Goal: Transaction & Acquisition: Purchase product/service

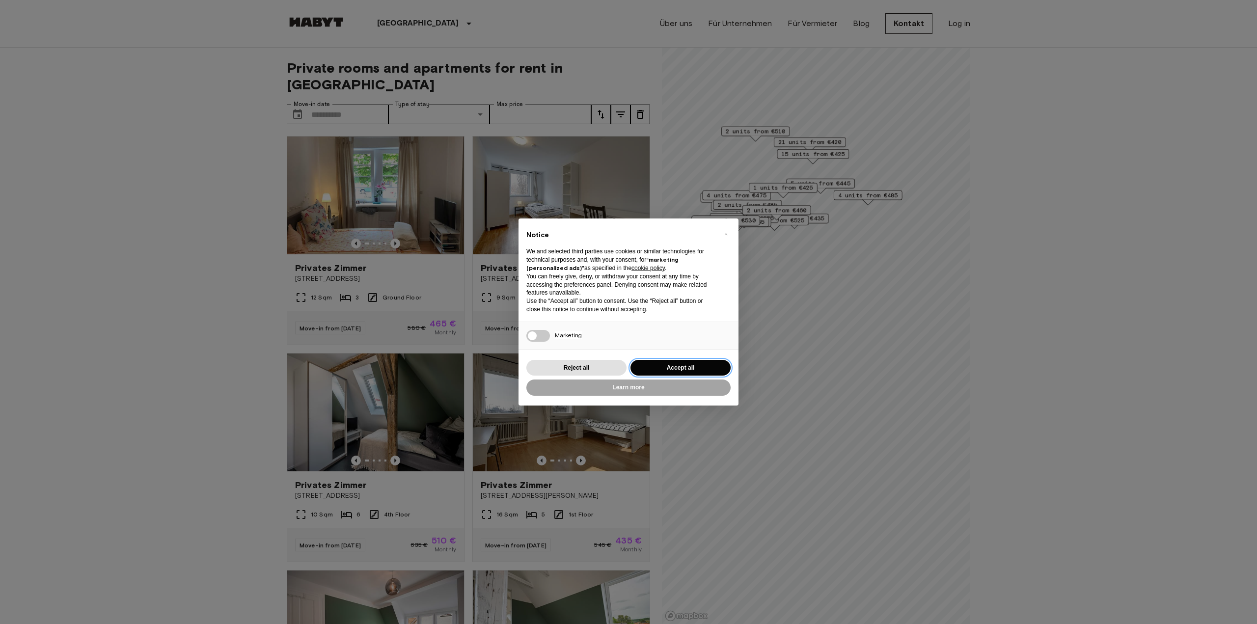
click at [625, 367] on button "Accept all" at bounding box center [680, 368] width 100 height 16
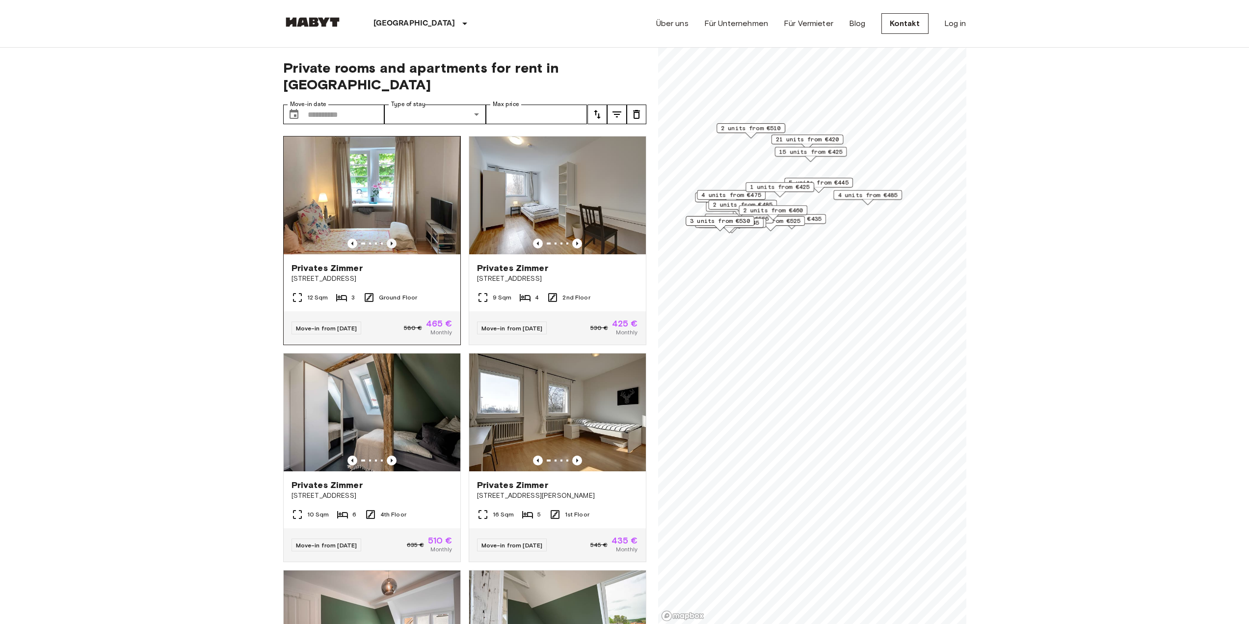
click at [390, 239] on icon "Previous image" at bounding box center [392, 244] width 10 height 10
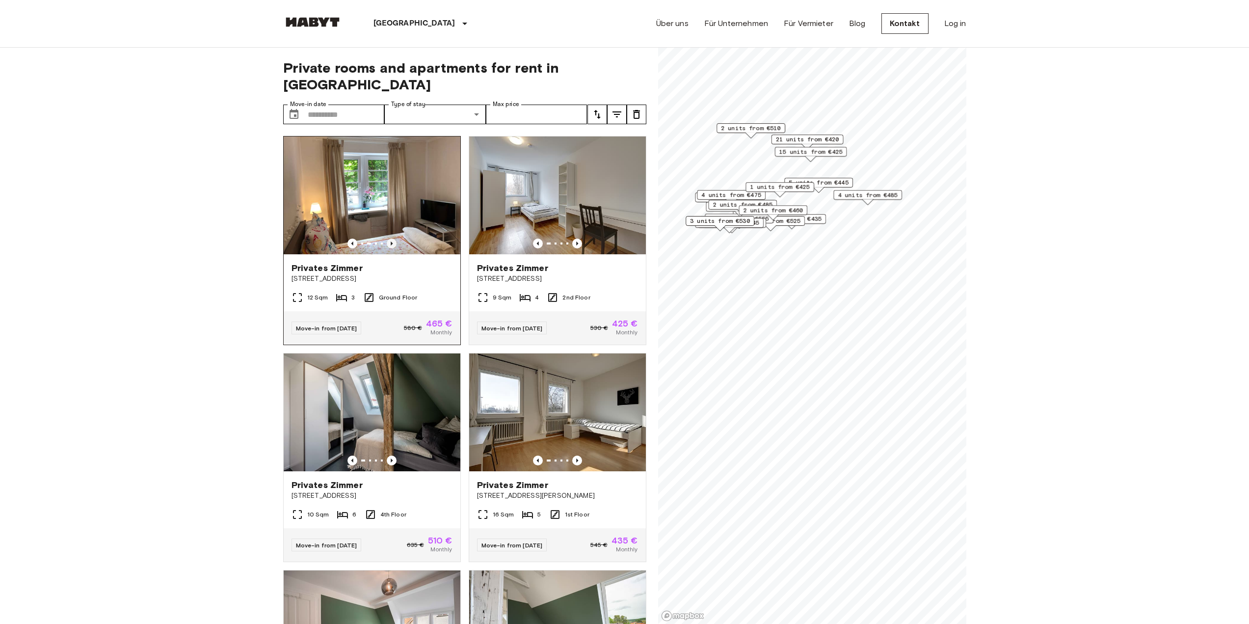
click at [390, 239] on icon "Previous image" at bounding box center [392, 244] width 10 height 10
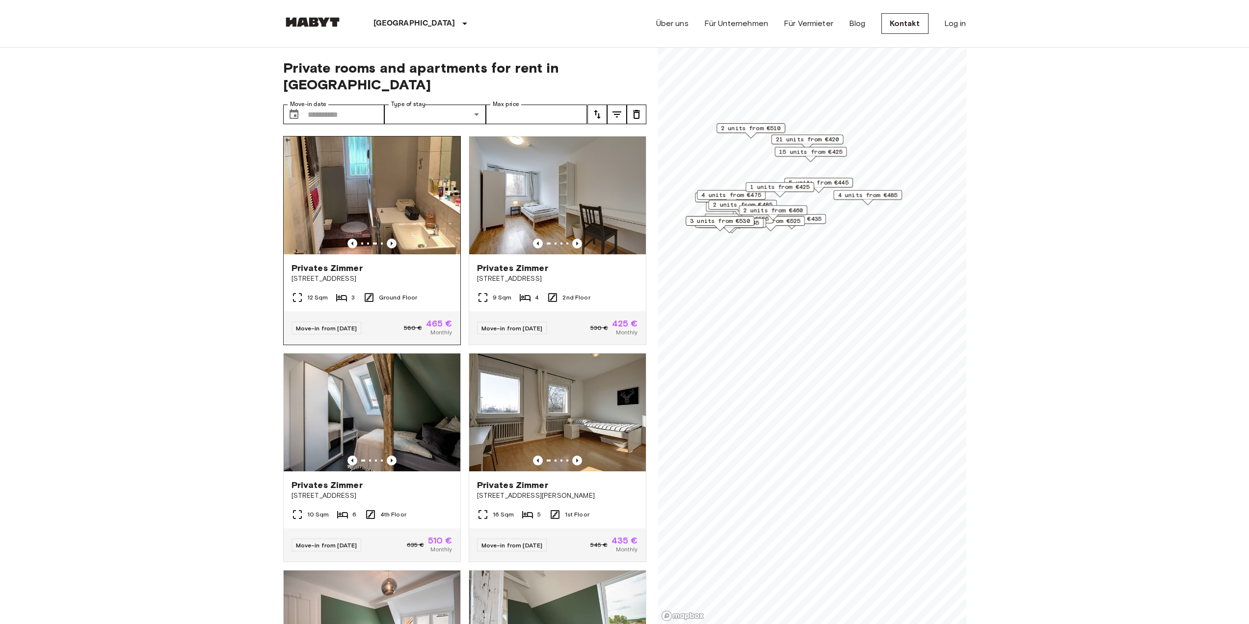
click at [390, 239] on icon "Previous image" at bounding box center [392, 244] width 10 height 10
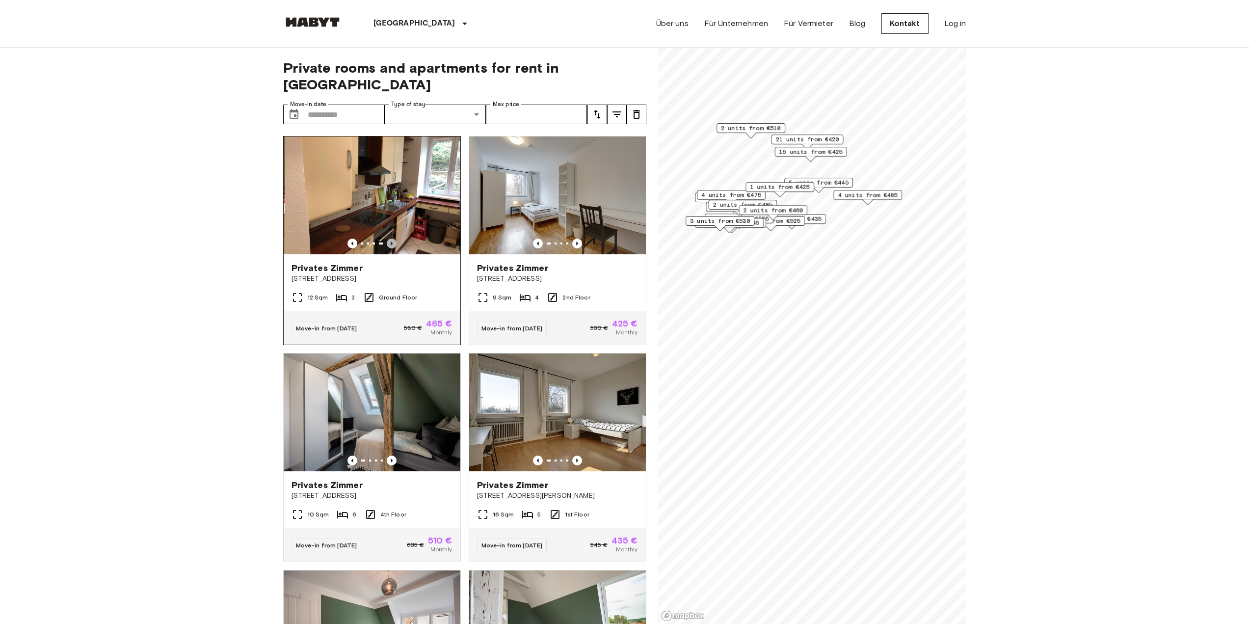
click at [390, 239] on icon "Previous image" at bounding box center [392, 244] width 10 height 10
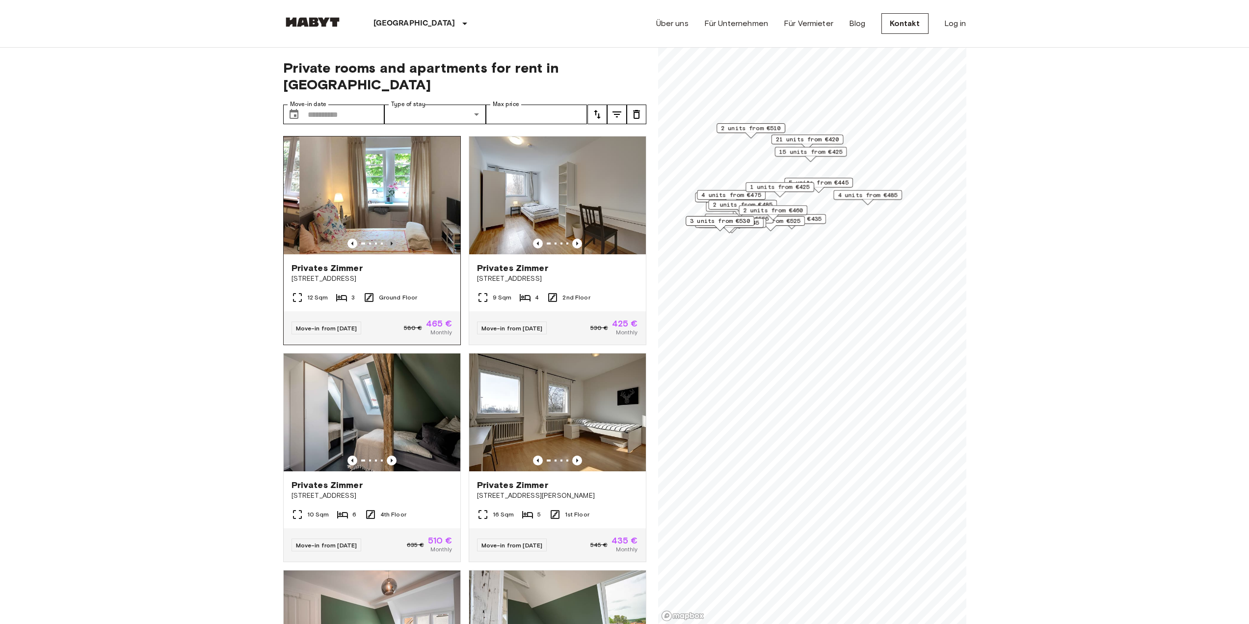
click at [390, 239] on icon "Previous image" at bounding box center [392, 244] width 10 height 10
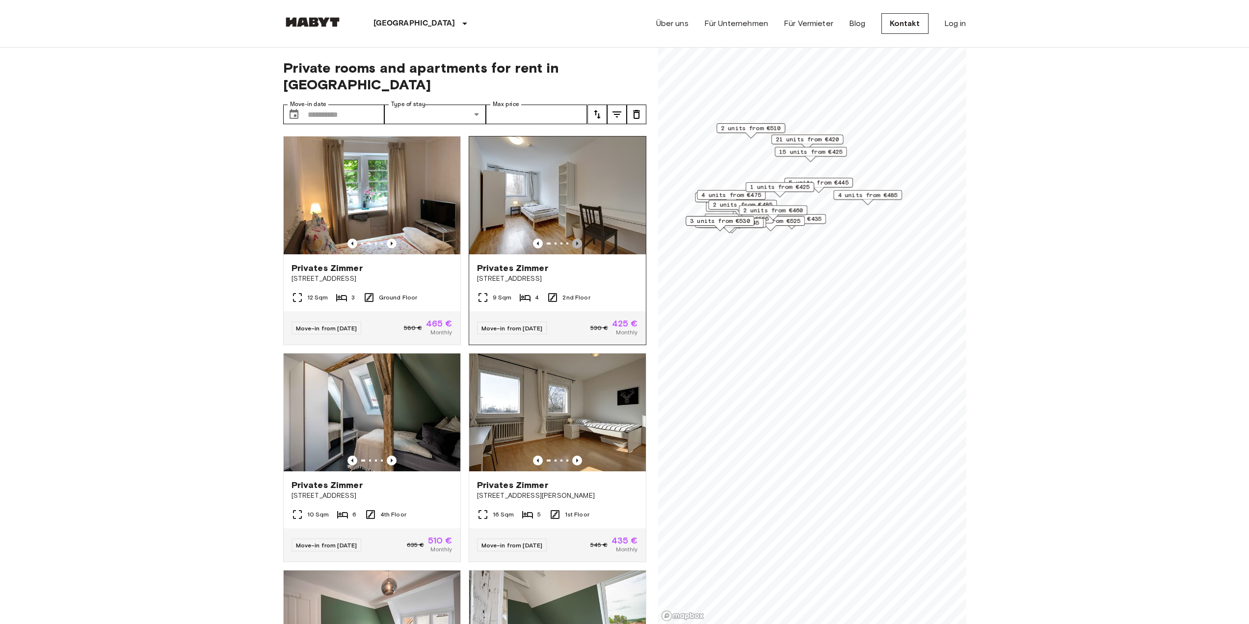
click at [572, 239] on icon "Previous image" at bounding box center [577, 244] width 10 height 10
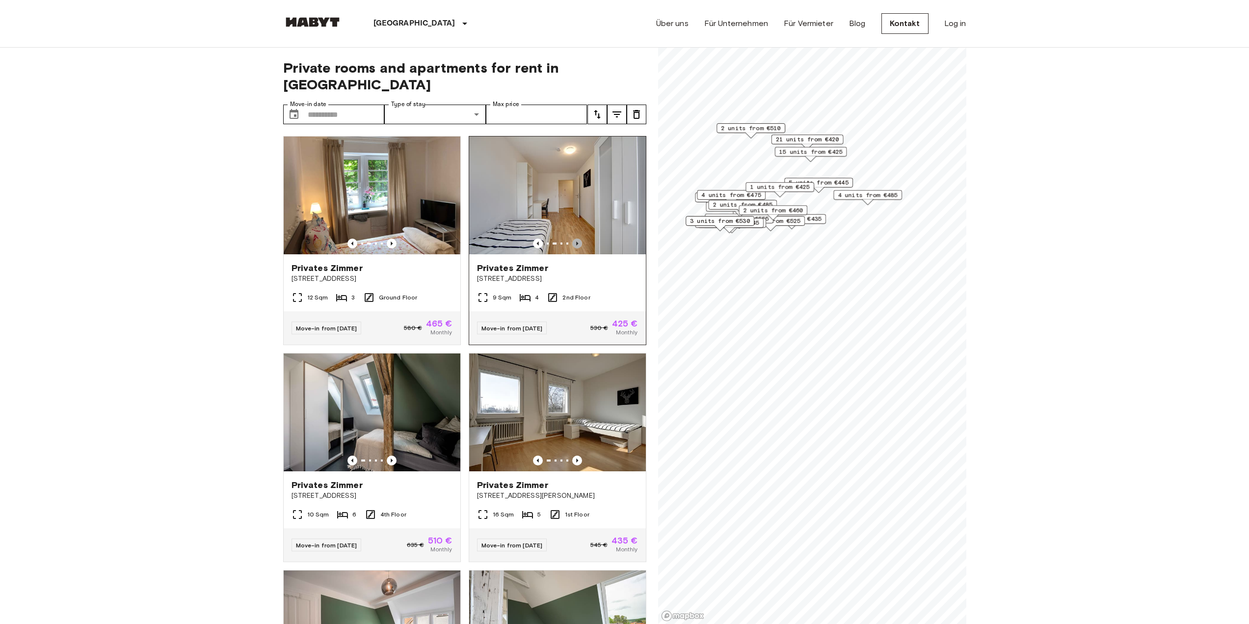
click at [572, 239] on icon "Previous image" at bounding box center [577, 244] width 10 height 10
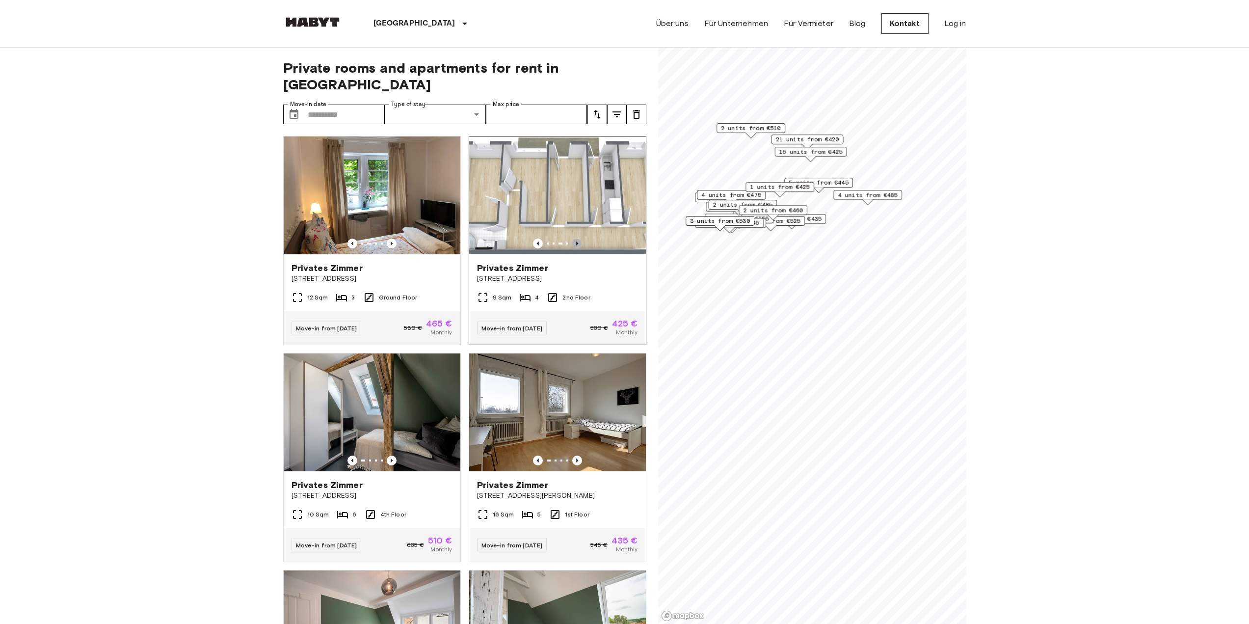
click at [572, 239] on icon "Previous image" at bounding box center [577, 244] width 10 height 10
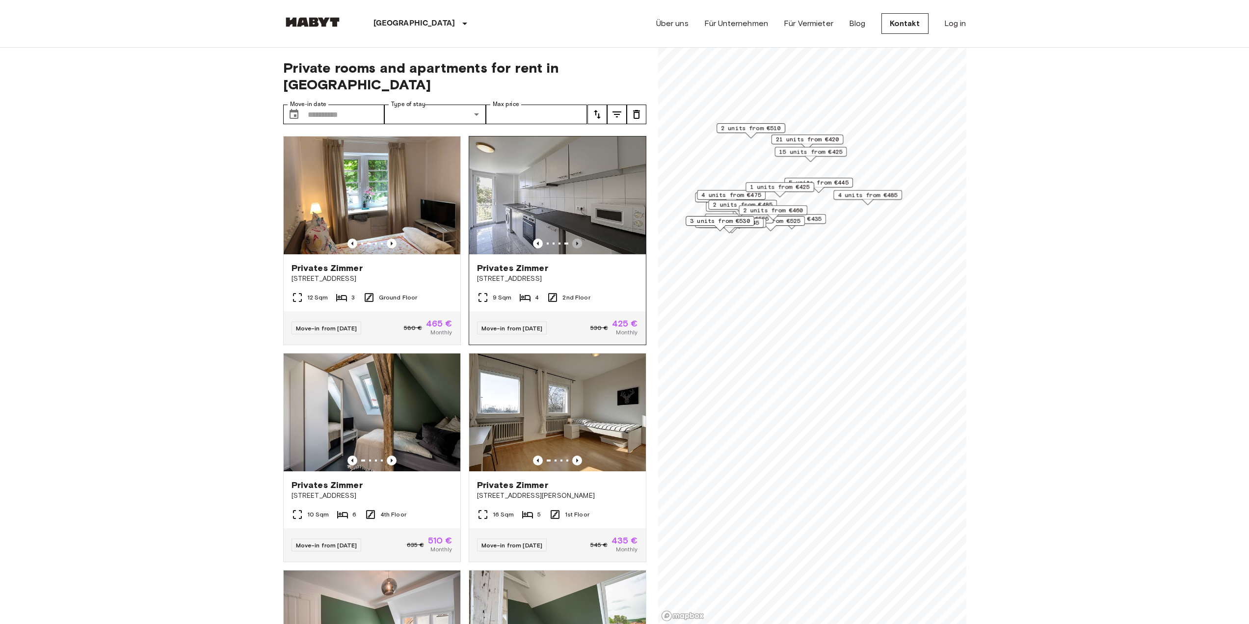
click at [572, 239] on icon "Previous image" at bounding box center [577, 244] width 10 height 10
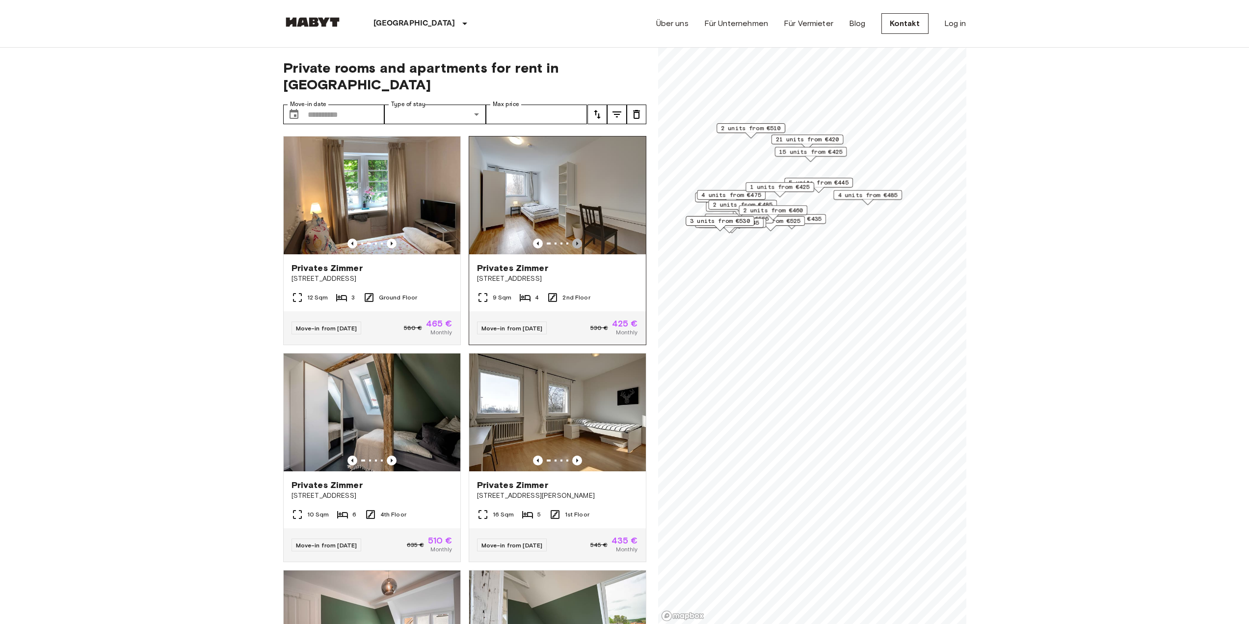
click at [572, 239] on icon "Previous image" at bounding box center [577, 244] width 10 height 10
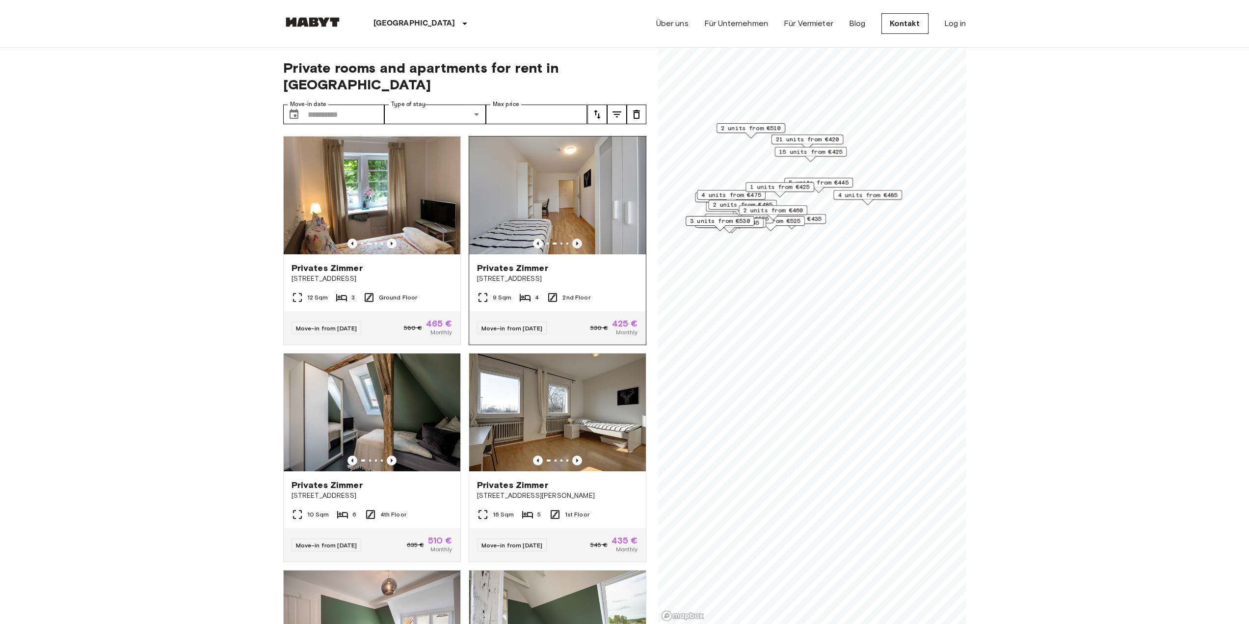
click at [572, 239] on icon "Previous image" at bounding box center [577, 244] width 10 height 10
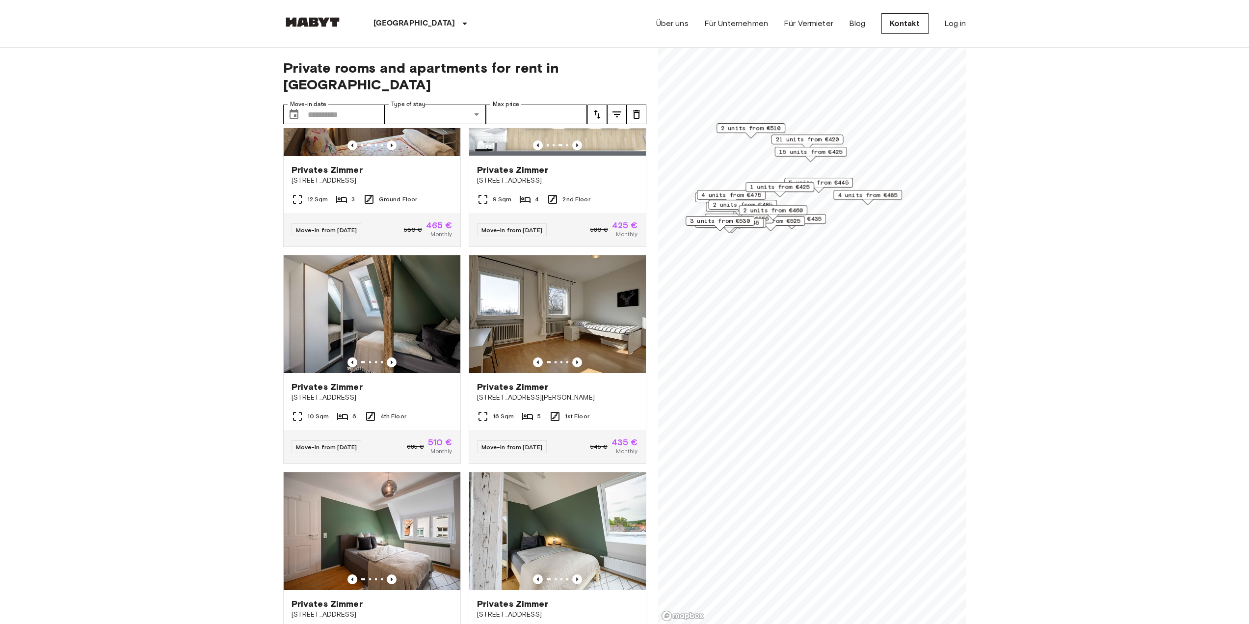
scroll to position [49, 0]
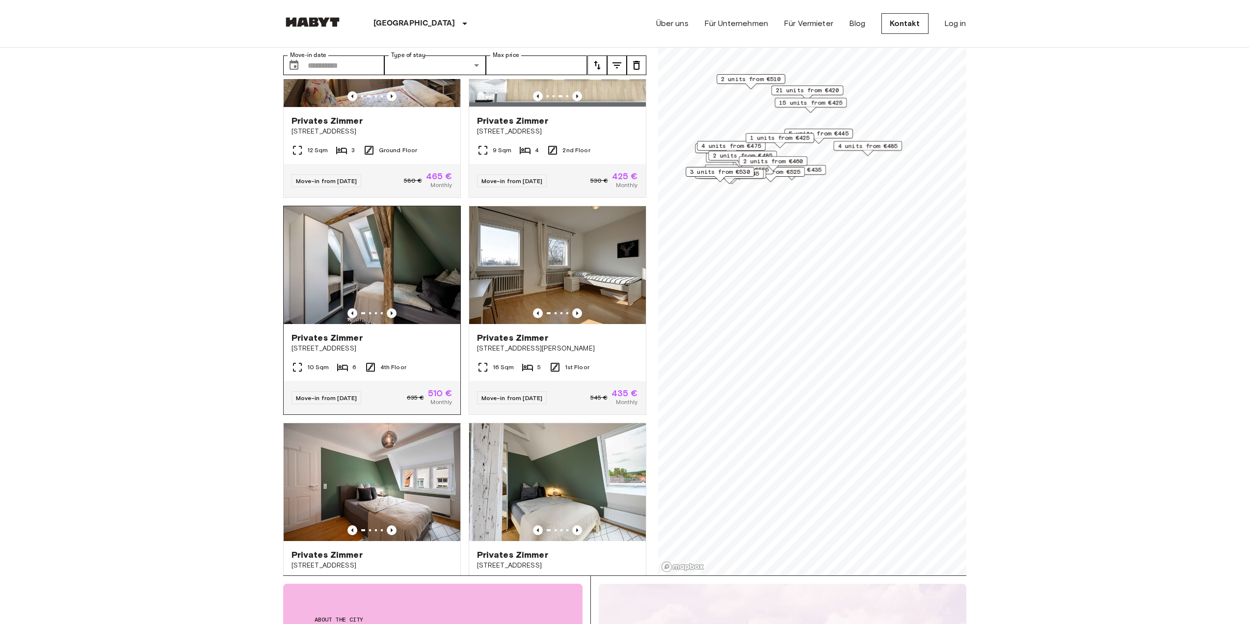
click at [390, 308] on icon "Previous image" at bounding box center [392, 313] width 10 height 10
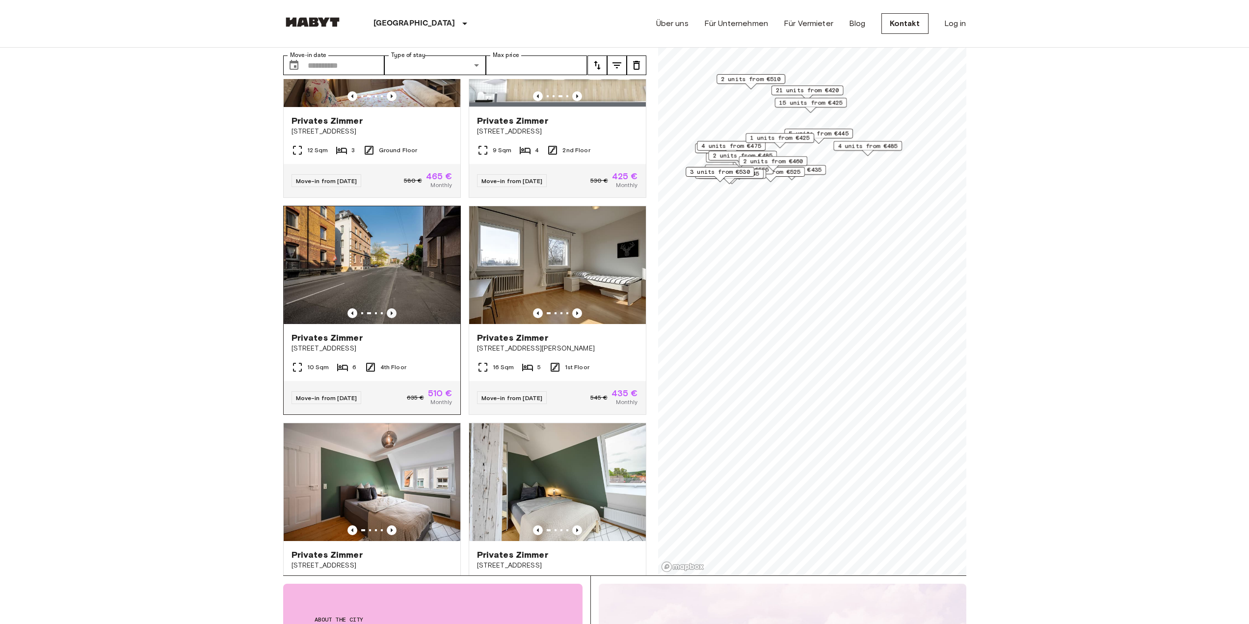
click at [390, 308] on icon "Previous image" at bounding box center [392, 313] width 10 height 10
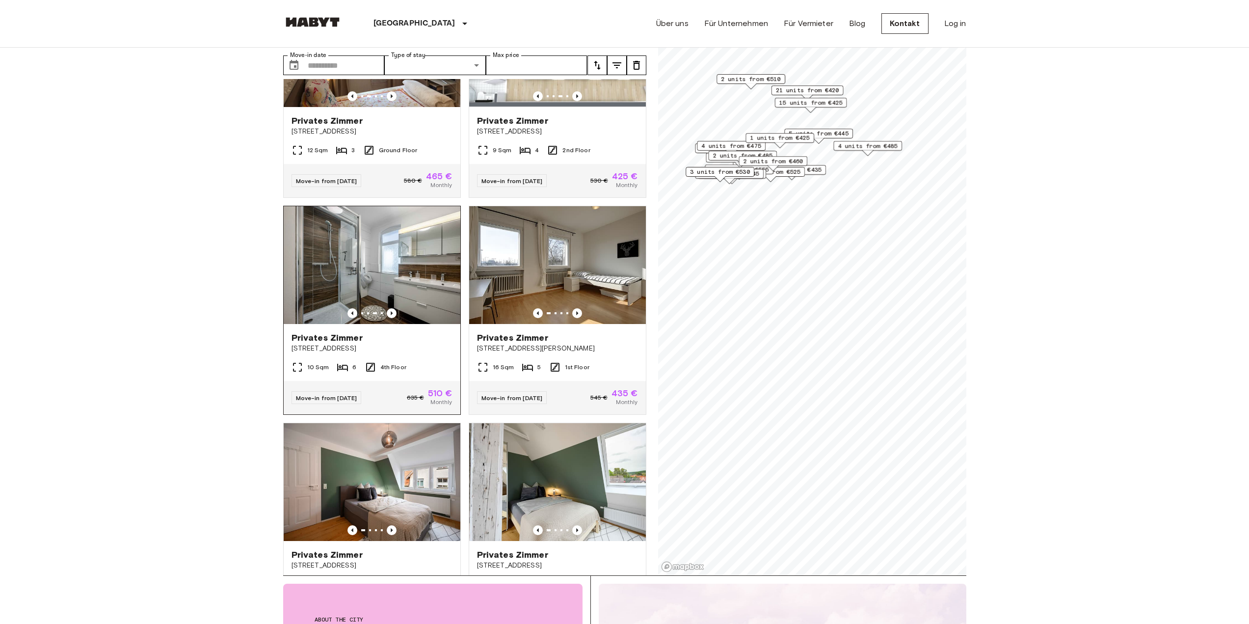
click at [384, 332] on div "Privates Zimmer" at bounding box center [372, 338] width 161 height 12
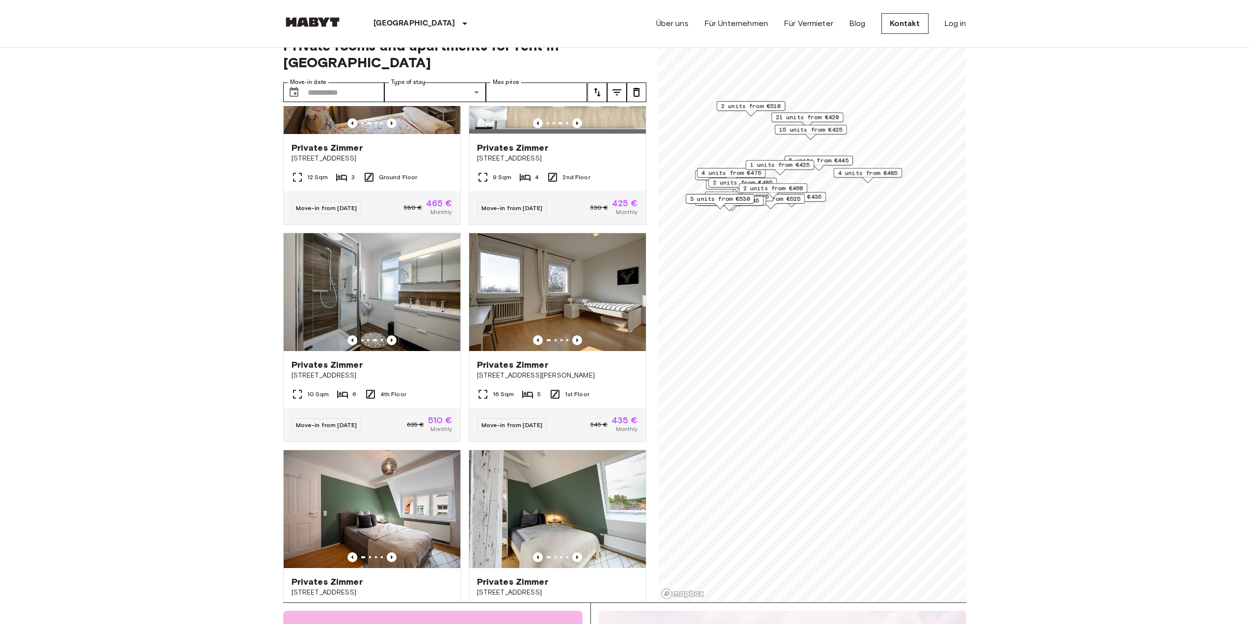
scroll to position [0, 0]
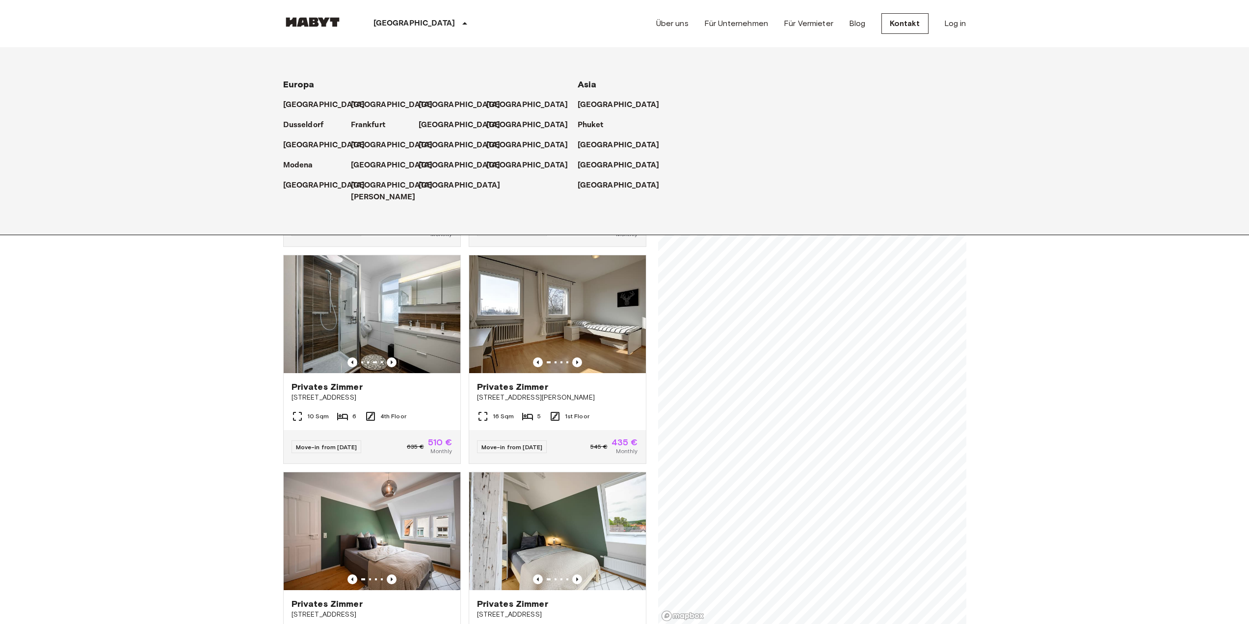
click at [408, 26] on div "[GEOGRAPHIC_DATA]" at bounding box center [422, 23] width 161 height 47
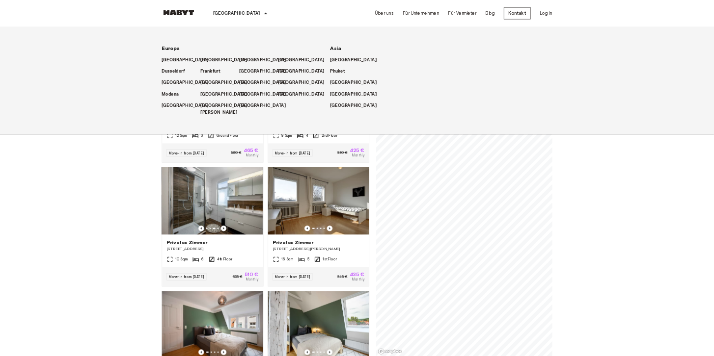
scroll to position [49, 0]
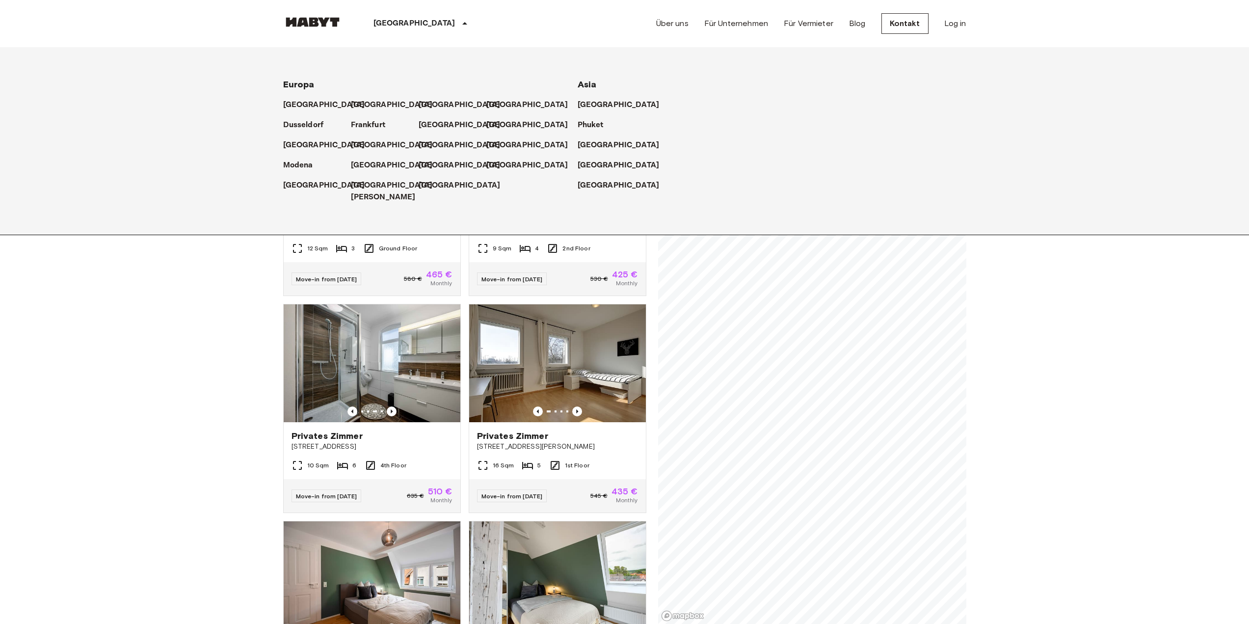
drag, startPoint x: 209, startPoint y: 434, endPoint x: 202, endPoint y: 431, distance: 7.5
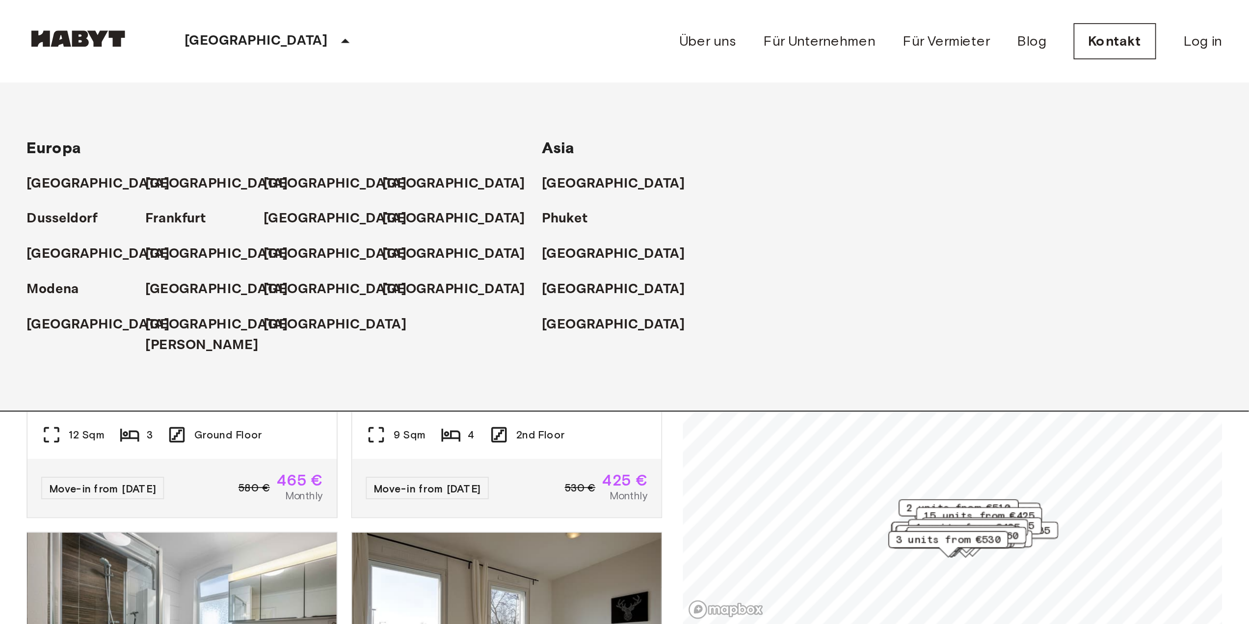
scroll to position [49, 0]
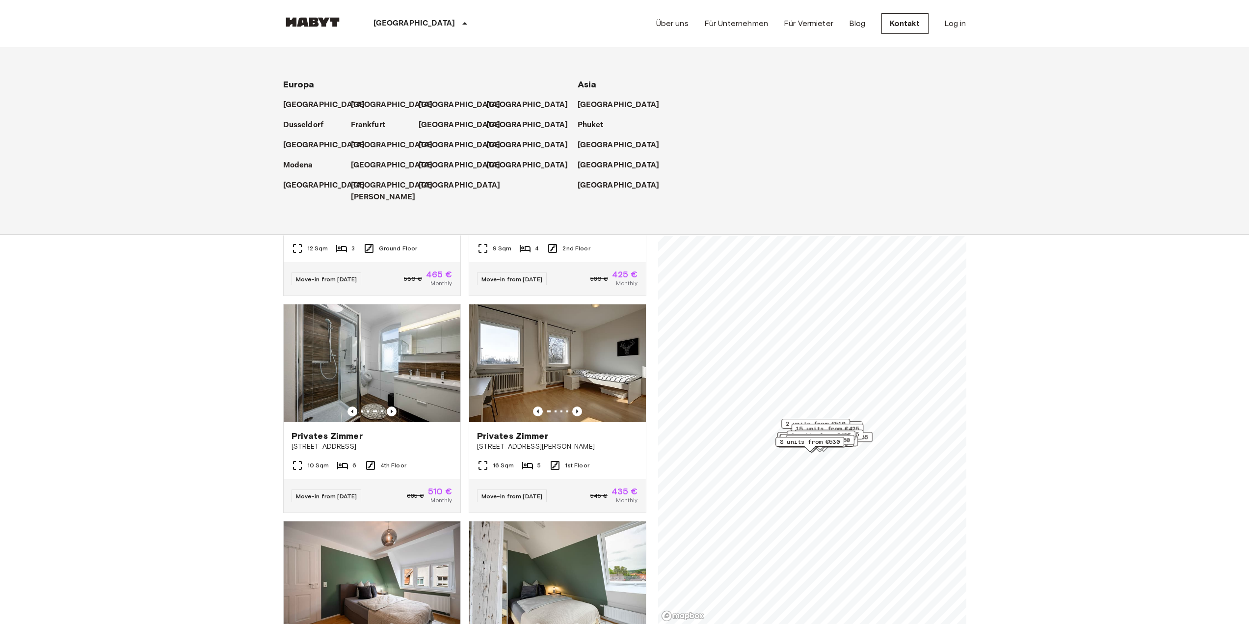
click at [418, 32] on div "[GEOGRAPHIC_DATA]" at bounding box center [422, 23] width 161 height 47
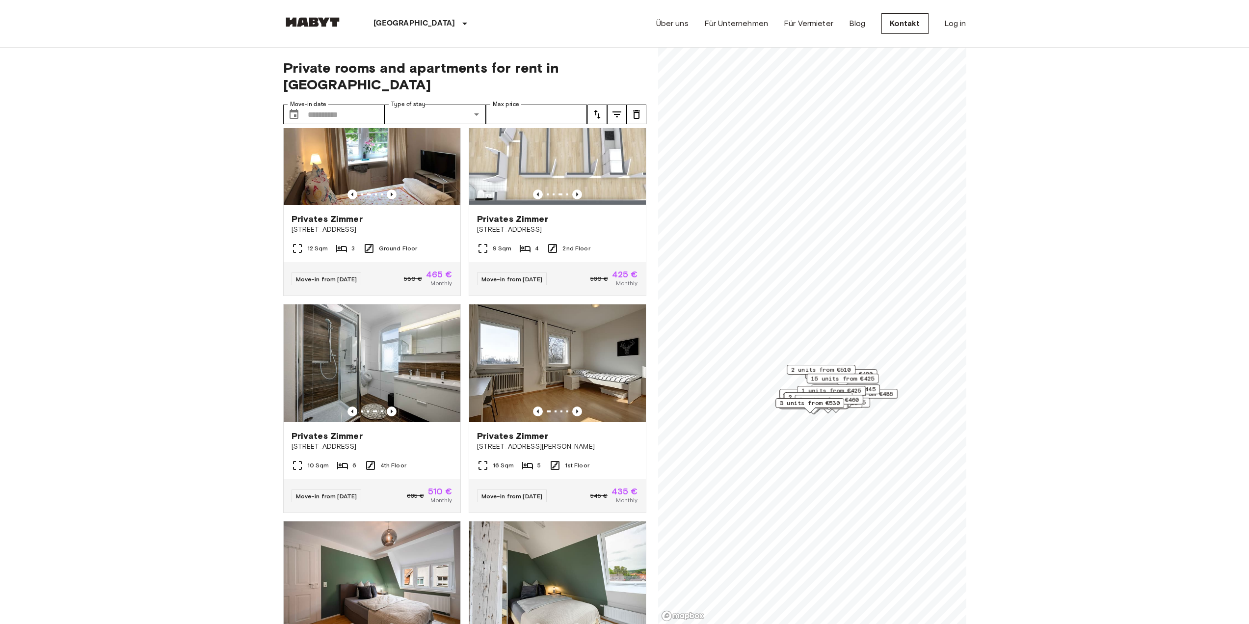
drag, startPoint x: 248, startPoint y: 144, endPoint x: 239, endPoint y: 137, distance: 12.3
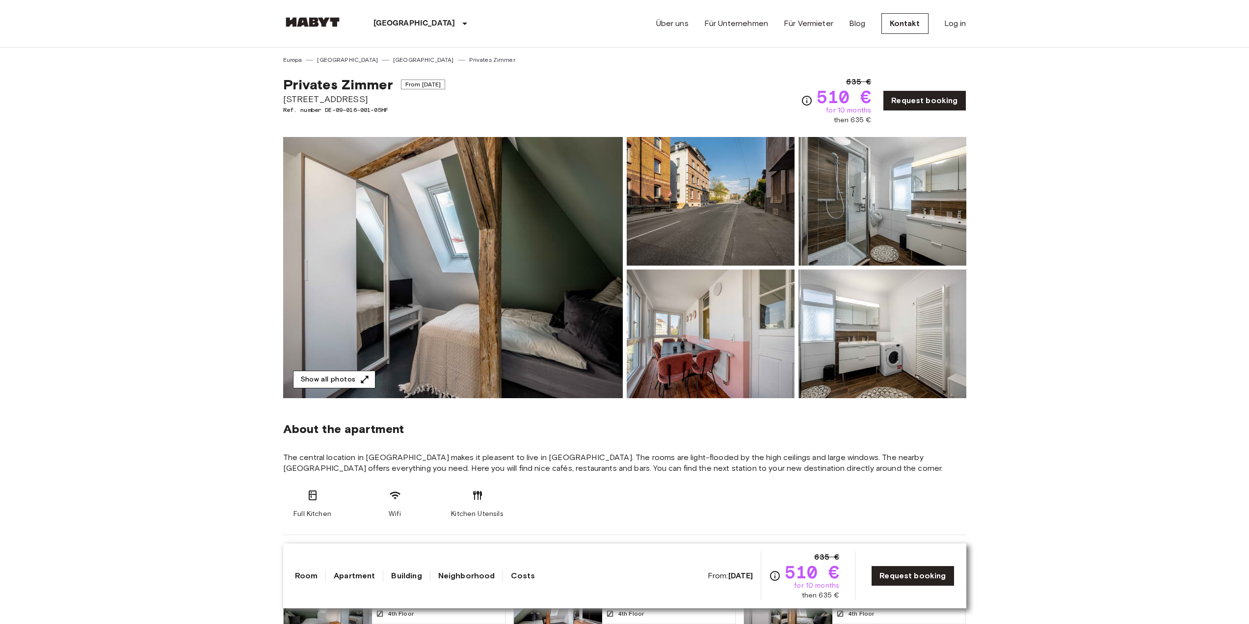
click at [315, 381] on button "Show all photos" at bounding box center [334, 380] width 82 height 18
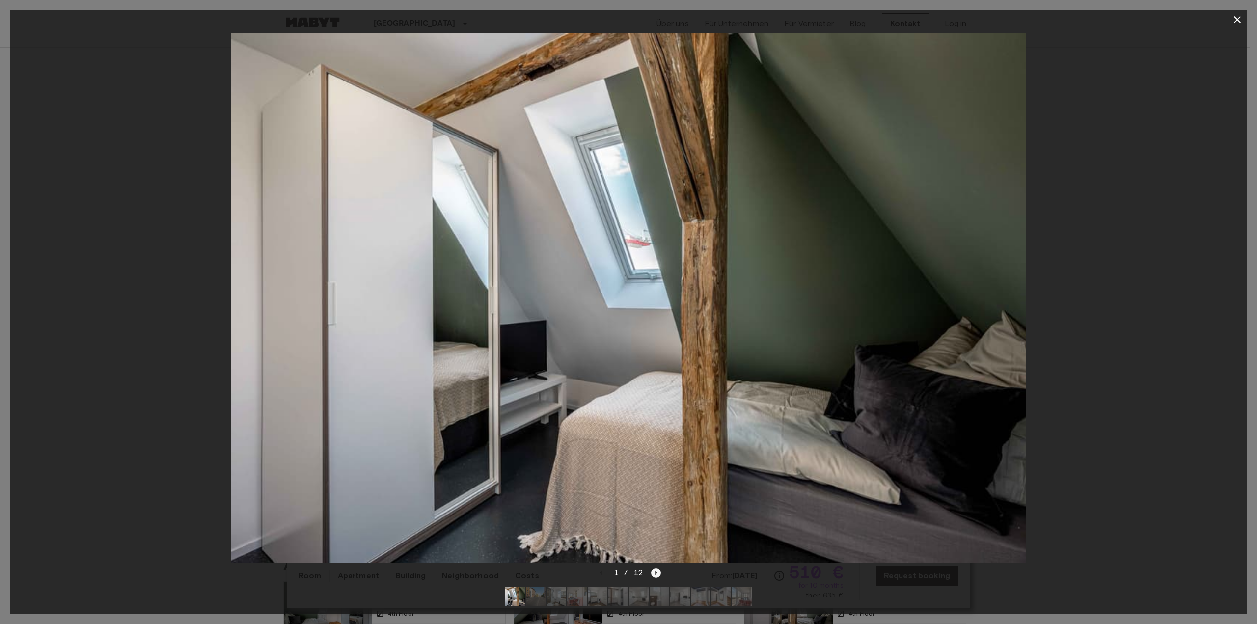
click at [658, 568] on icon "Next image" at bounding box center [656, 573] width 10 height 10
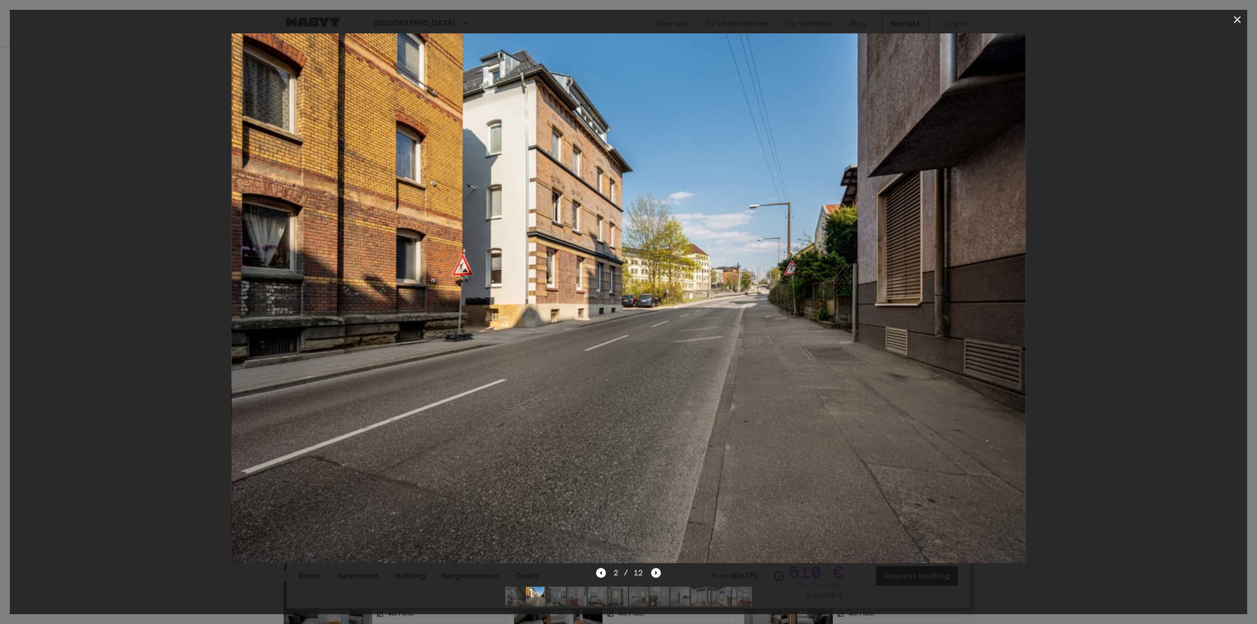
click at [658, 568] on icon "Next image" at bounding box center [656, 573] width 10 height 10
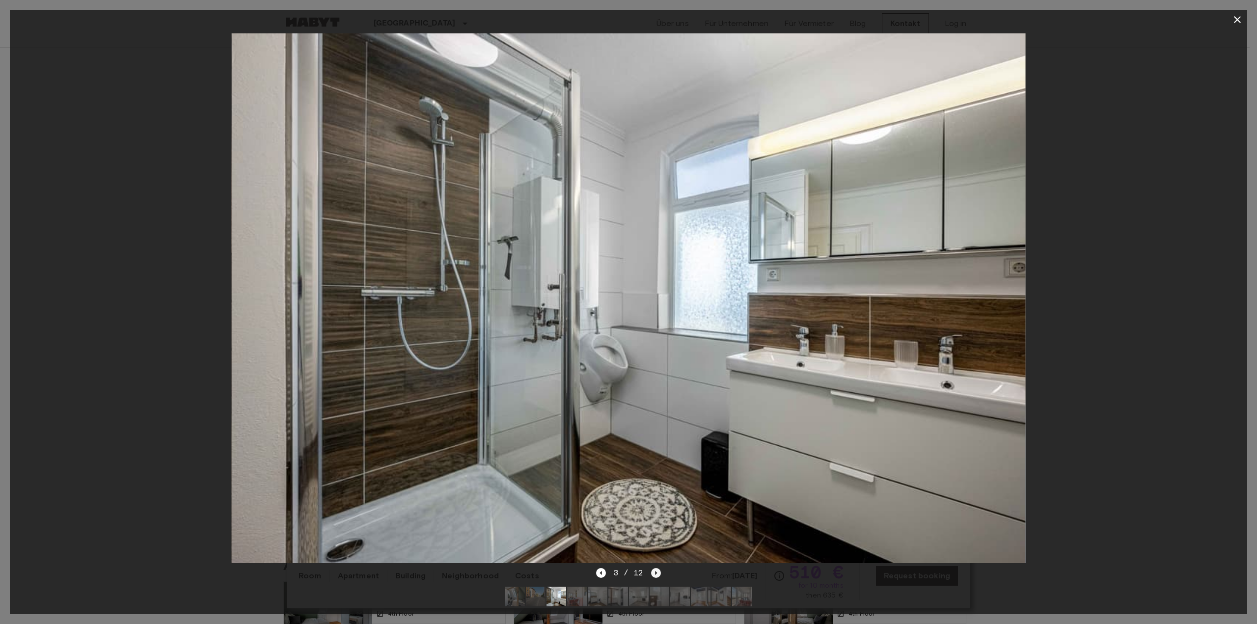
click at [658, 568] on icon "Next image" at bounding box center [656, 573] width 10 height 10
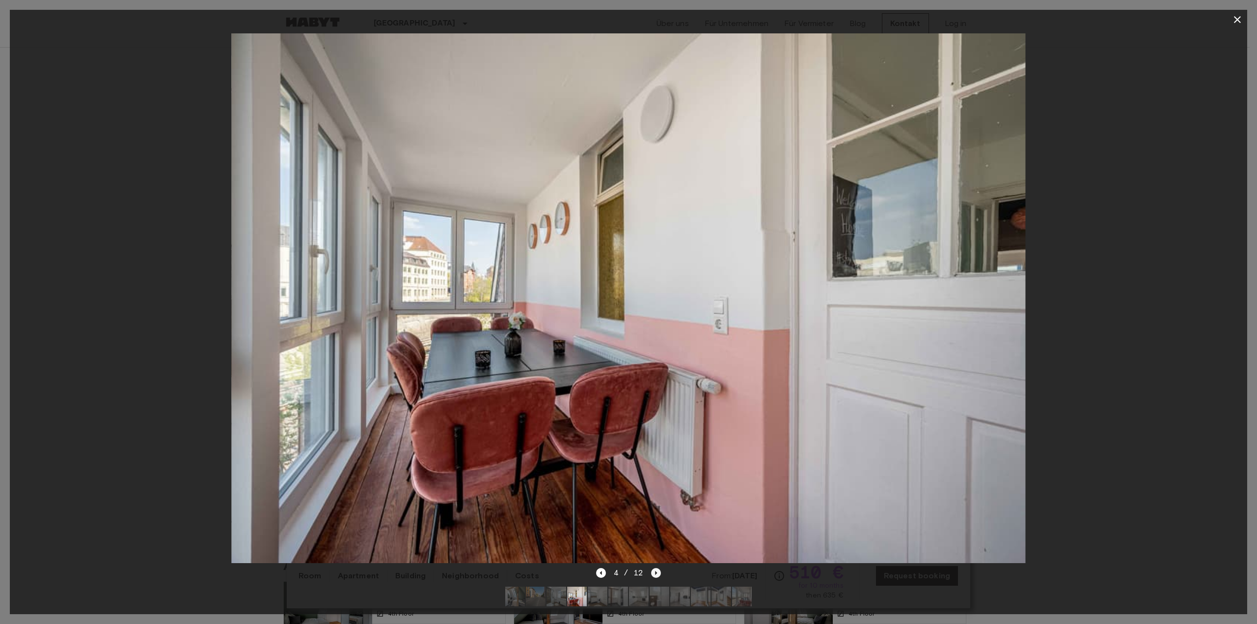
click at [658, 568] on icon "Next image" at bounding box center [656, 573] width 10 height 10
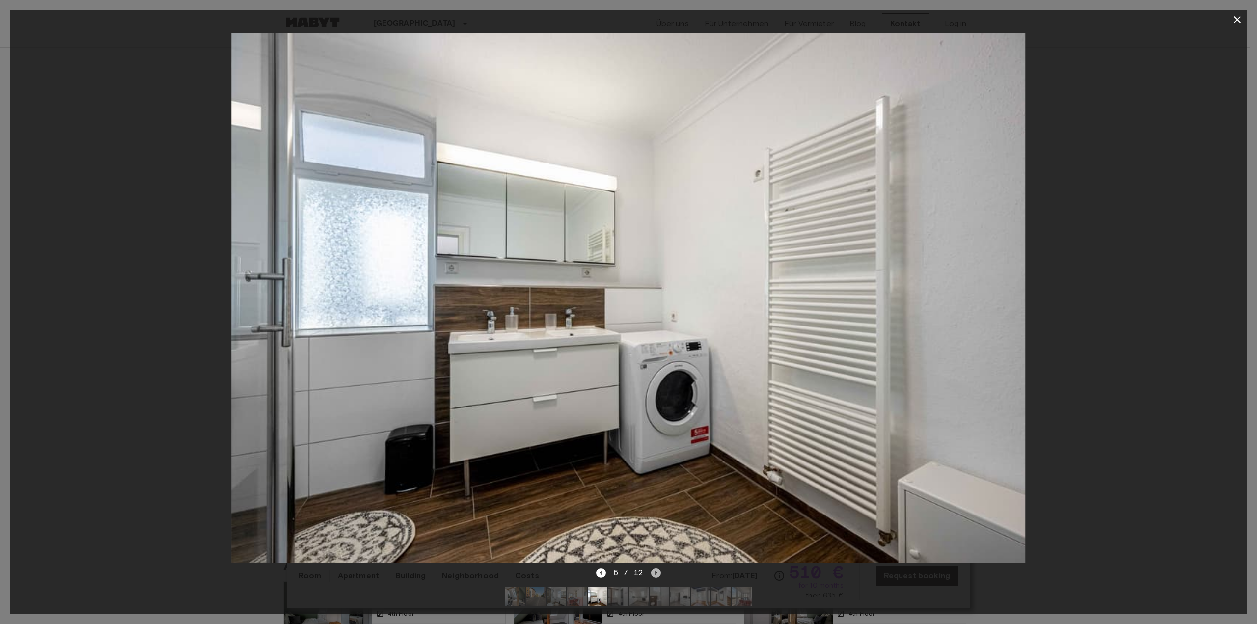
click at [658, 568] on icon "Next image" at bounding box center [656, 573] width 10 height 10
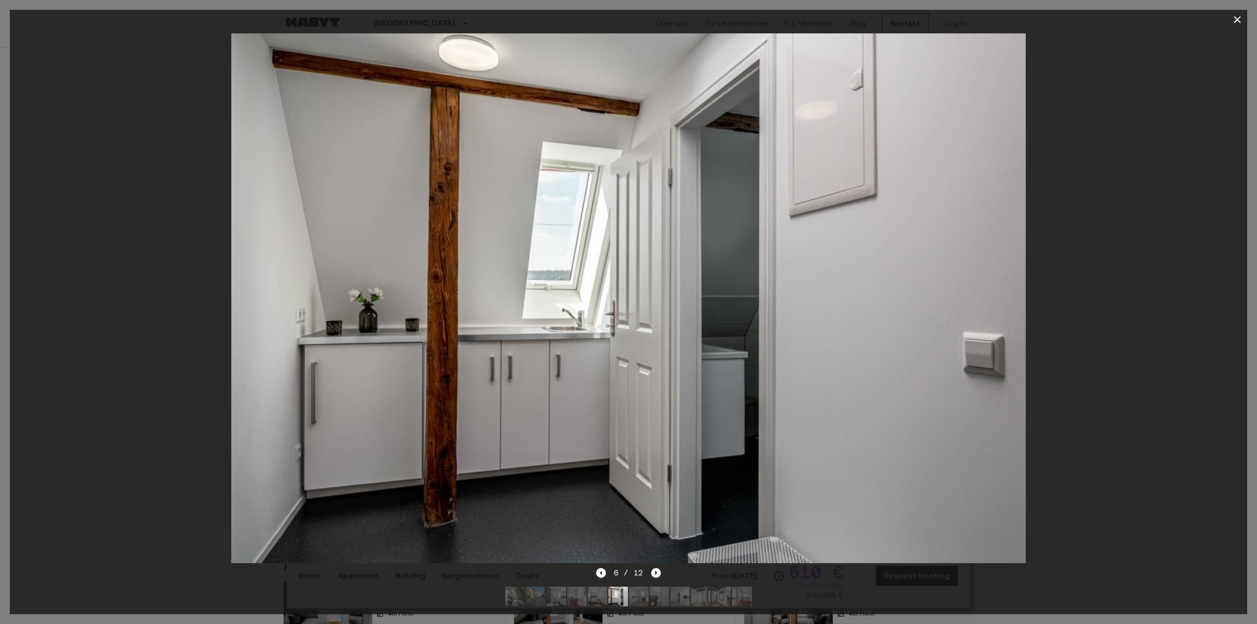
click at [658, 568] on icon "Next image" at bounding box center [656, 573] width 10 height 10
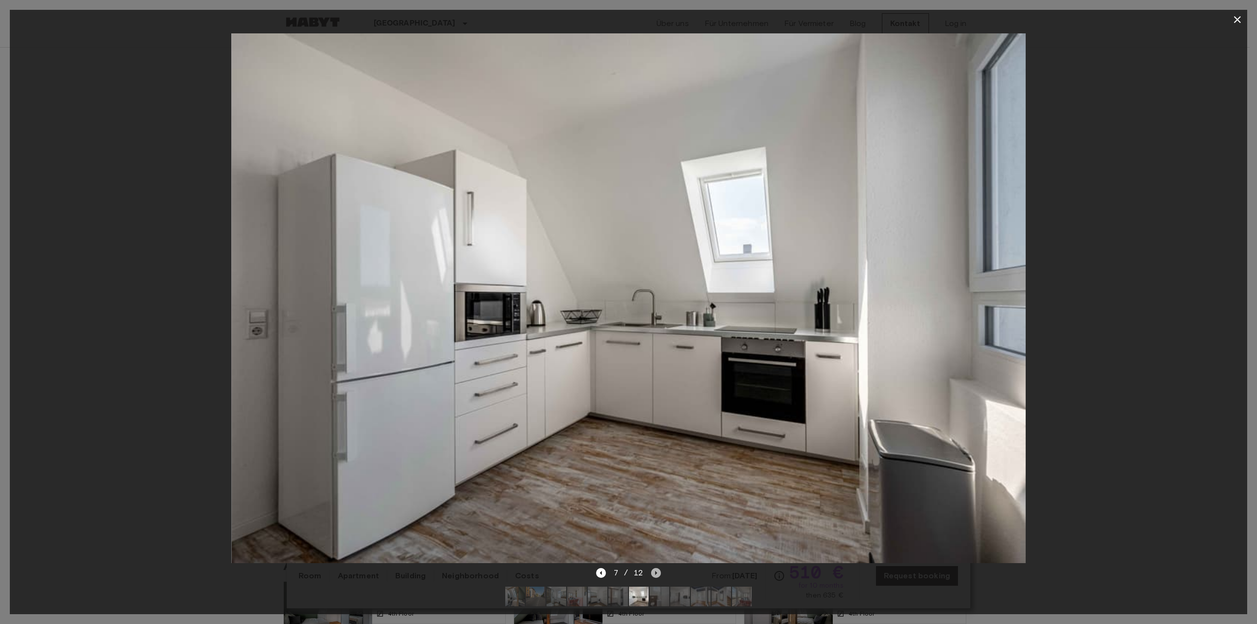
click at [658, 568] on icon "Next image" at bounding box center [656, 573] width 10 height 10
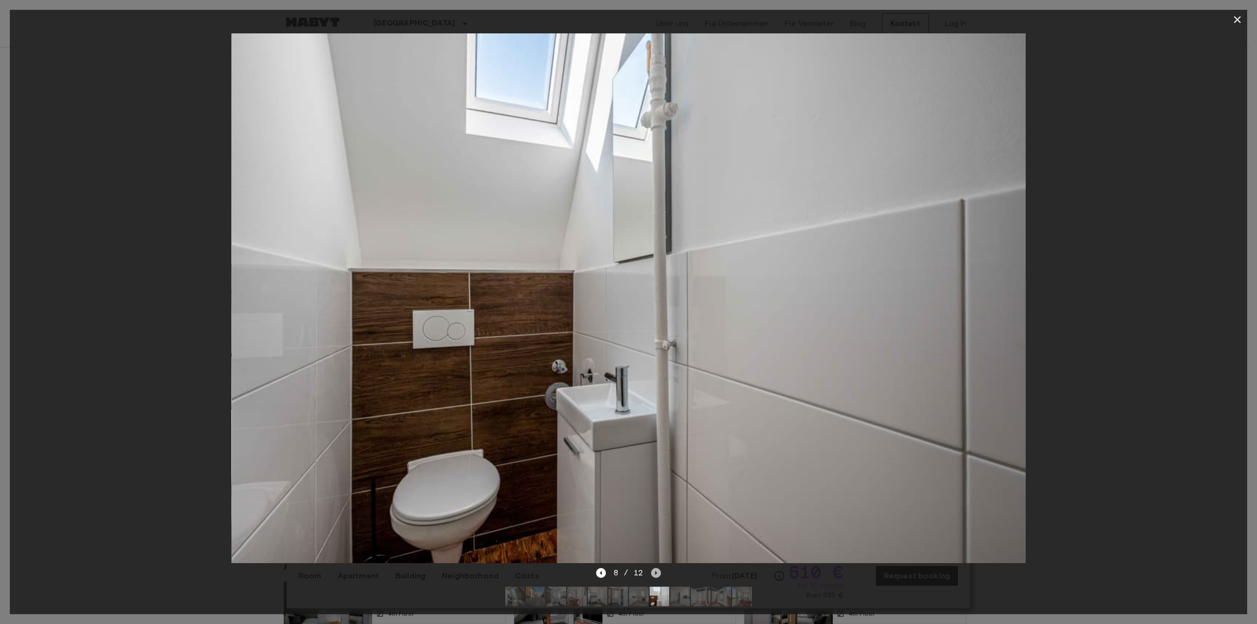
click at [658, 568] on icon "Next image" at bounding box center [656, 573] width 10 height 10
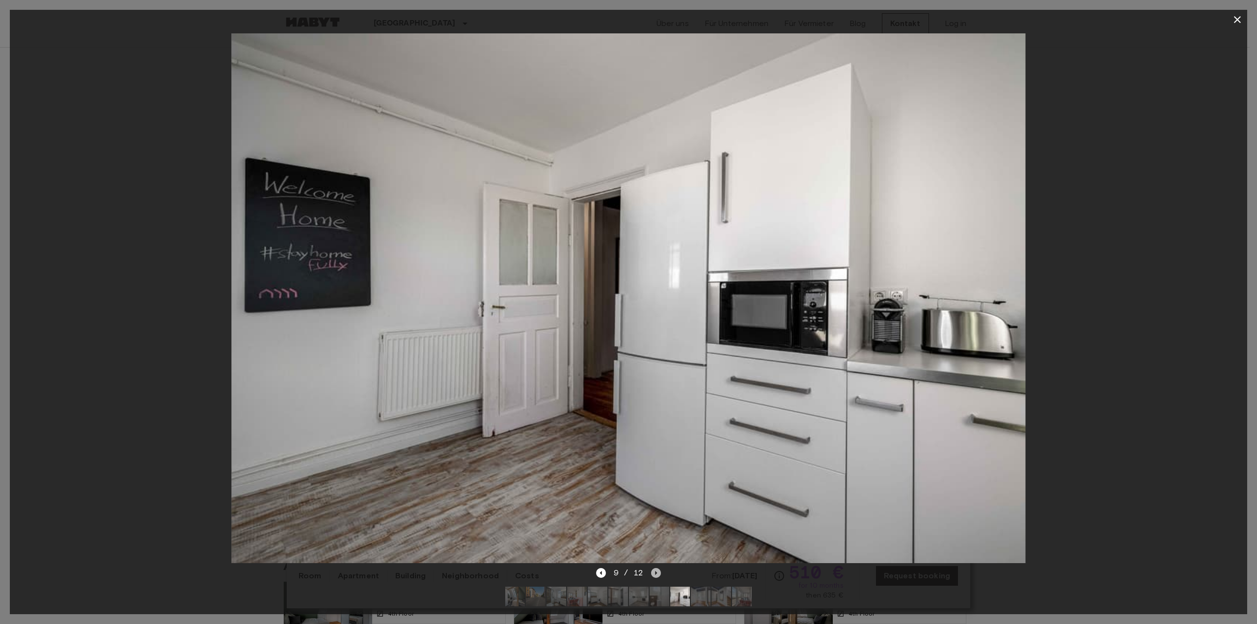
click at [658, 568] on icon "Next image" at bounding box center [656, 573] width 10 height 10
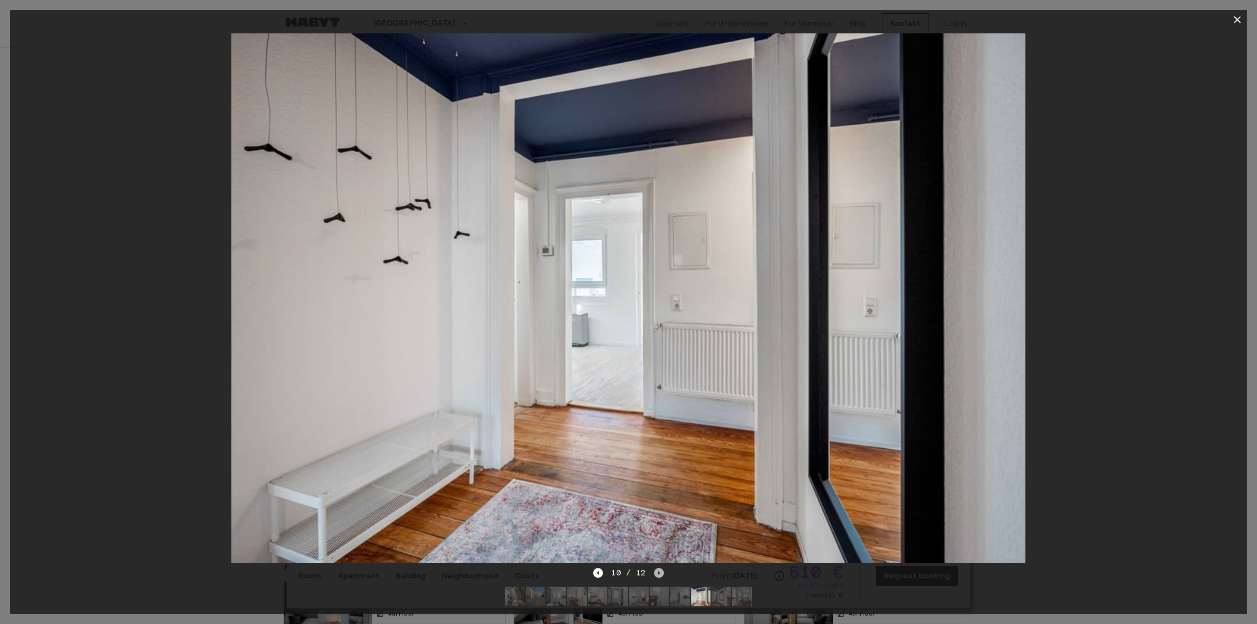
click at [658, 571] on icon "Next image" at bounding box center [659, 573] width 2 height 4
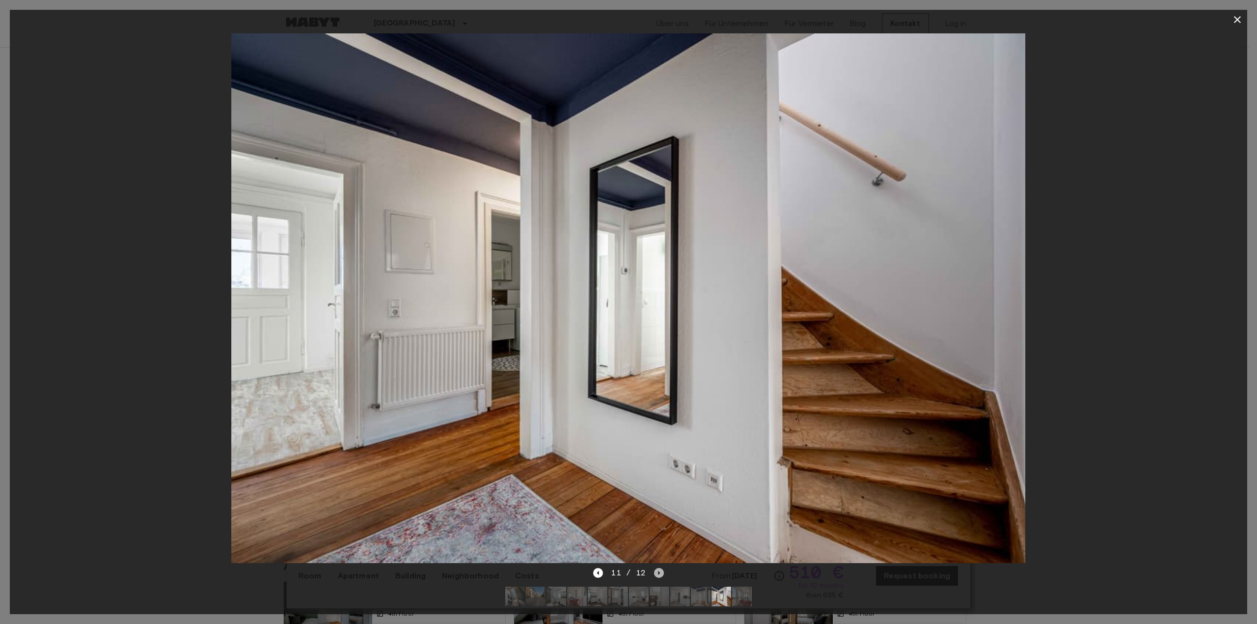
click at [658, 571] on icon "Next image" at bounding box center [659, 573] width 2 height 4
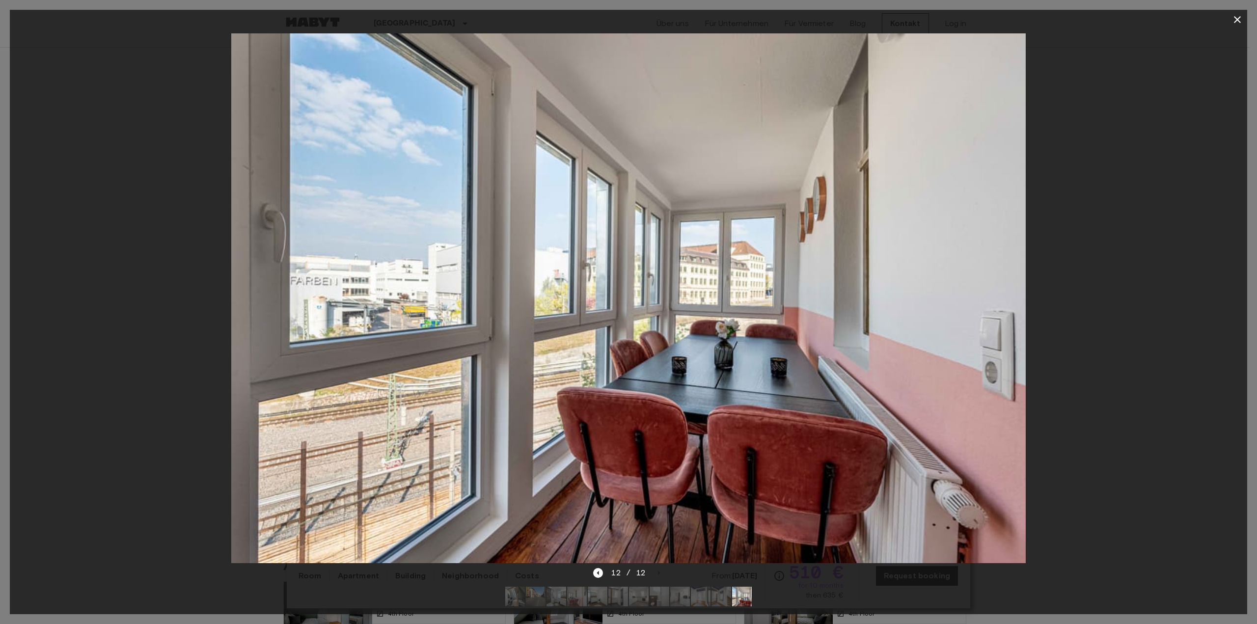
drag, startPoint x: 1239, startPoint y: 18, endPoint x: 1236, endPoint y: 23, distance: 6.0
click at [1239, 19] on icon "button" at bounding box center [1237, 20] width 12 height 12
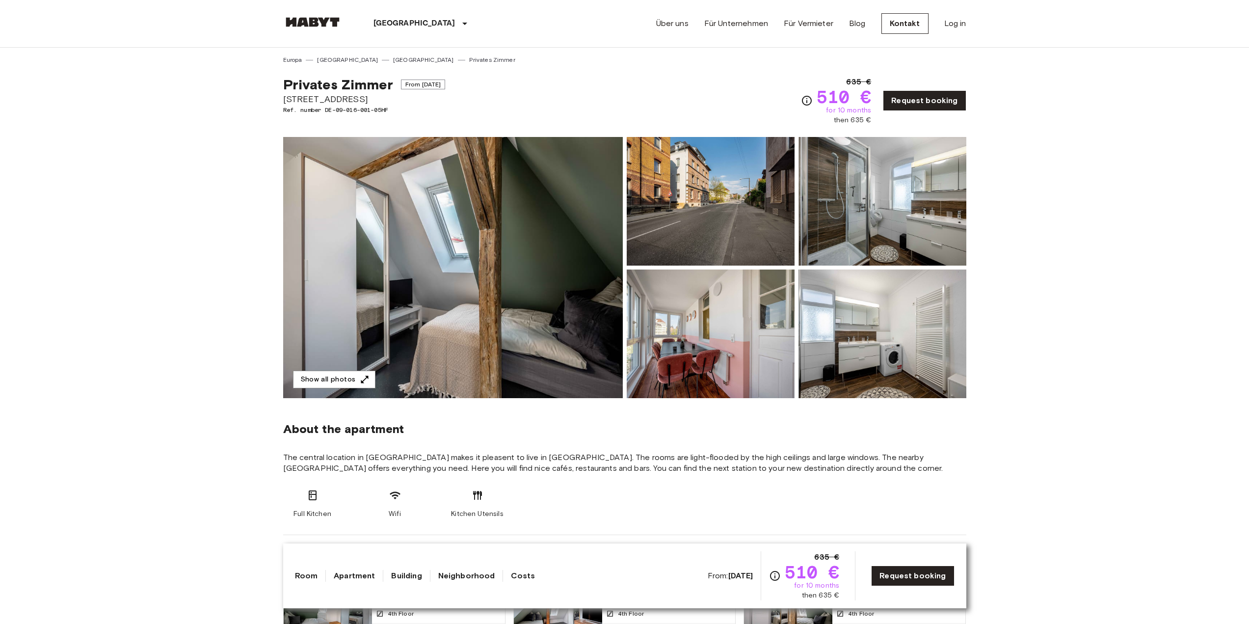
click at [543, 222] on img at bounding box center [453, 267] width 340 height 261
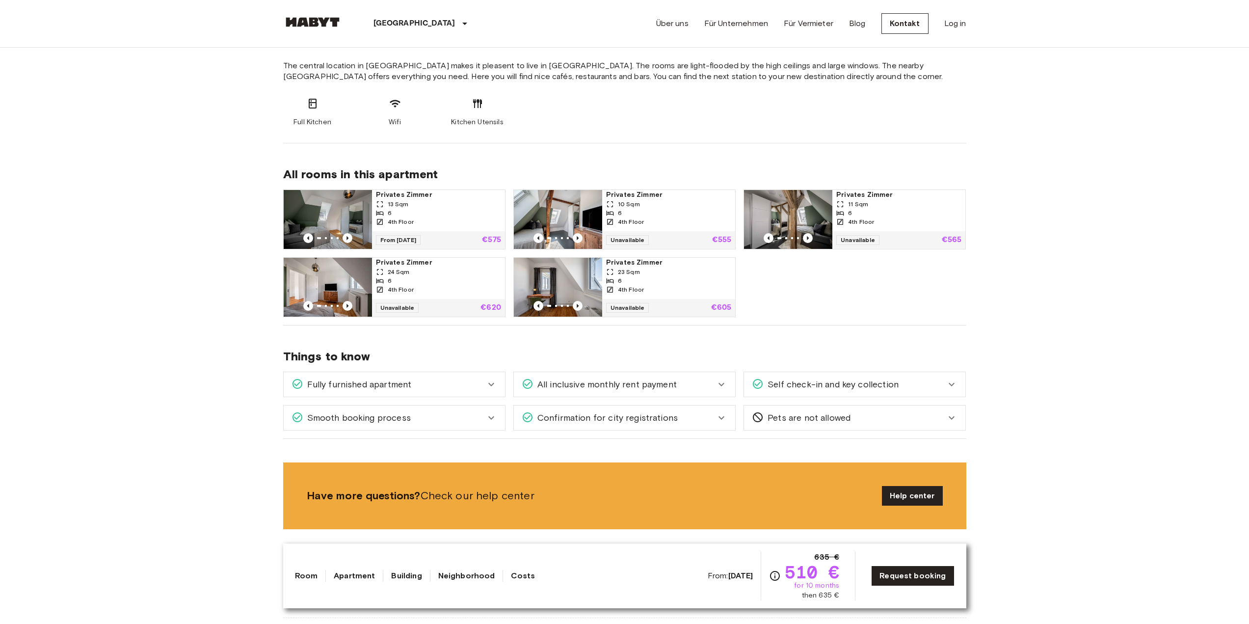
scroll to position [393, 0]
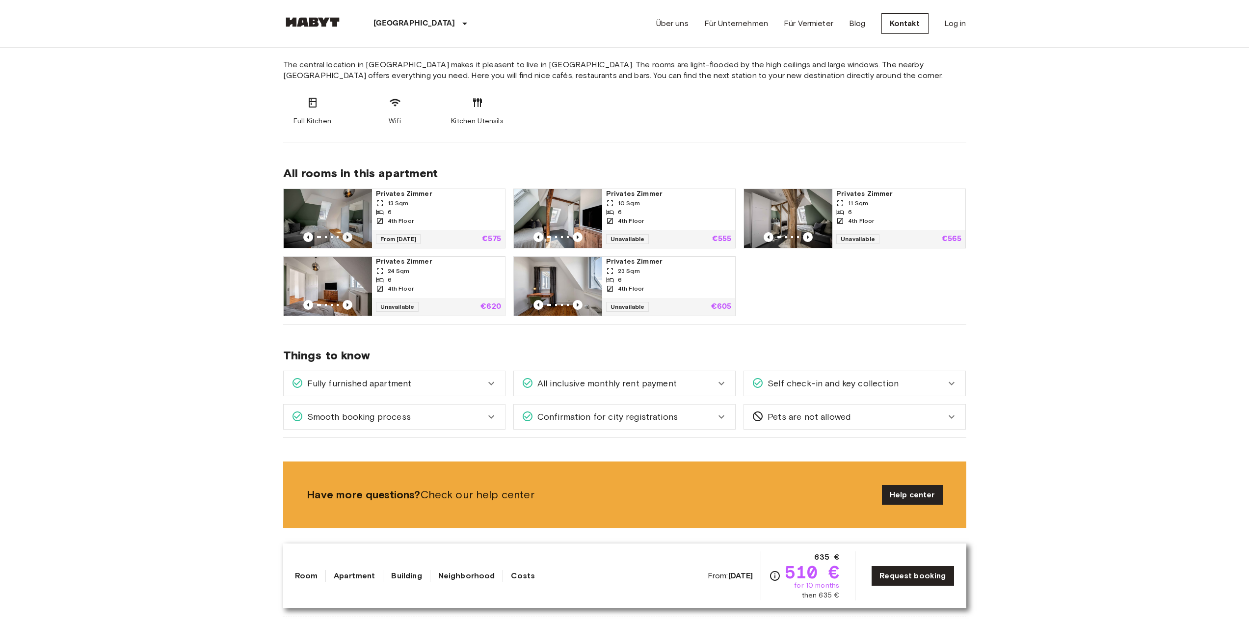
click at [348, 237] on icon "Previous image" at bounding box center [348, 237] width 2 height 4
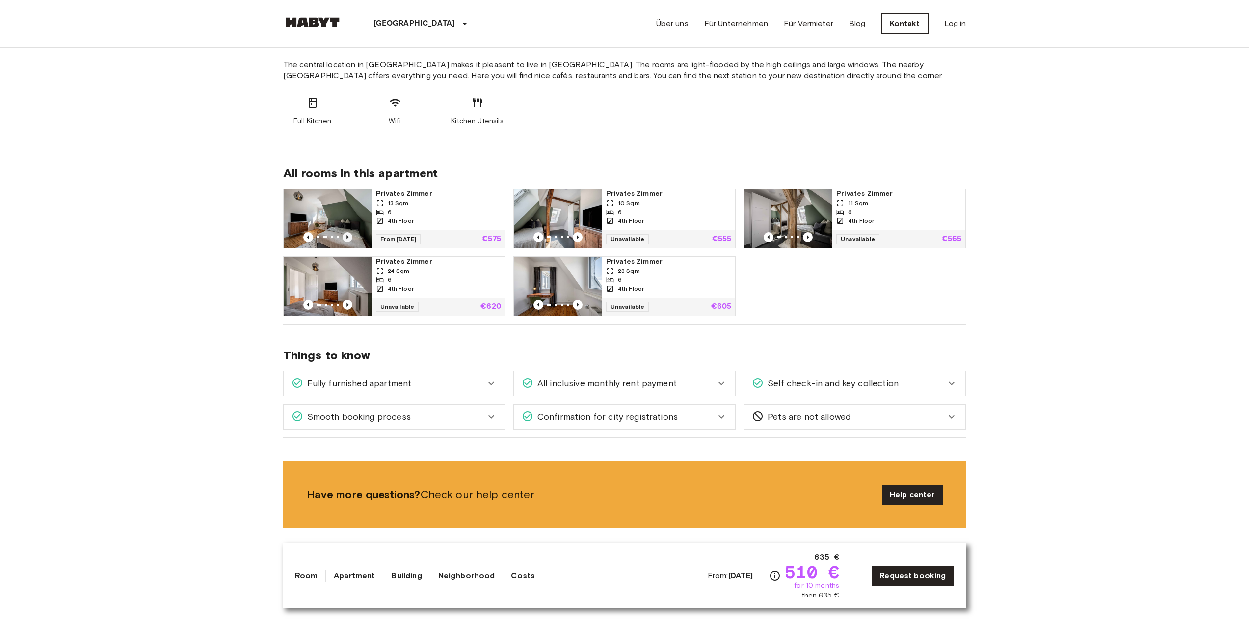
click at [344, 236] on icon "Previous image" at bounding box center [348, 237] width 10 height 10
click at [401, 193] on span "Privates Zimmer" at bounding box center [438, 194] width 125 height 10
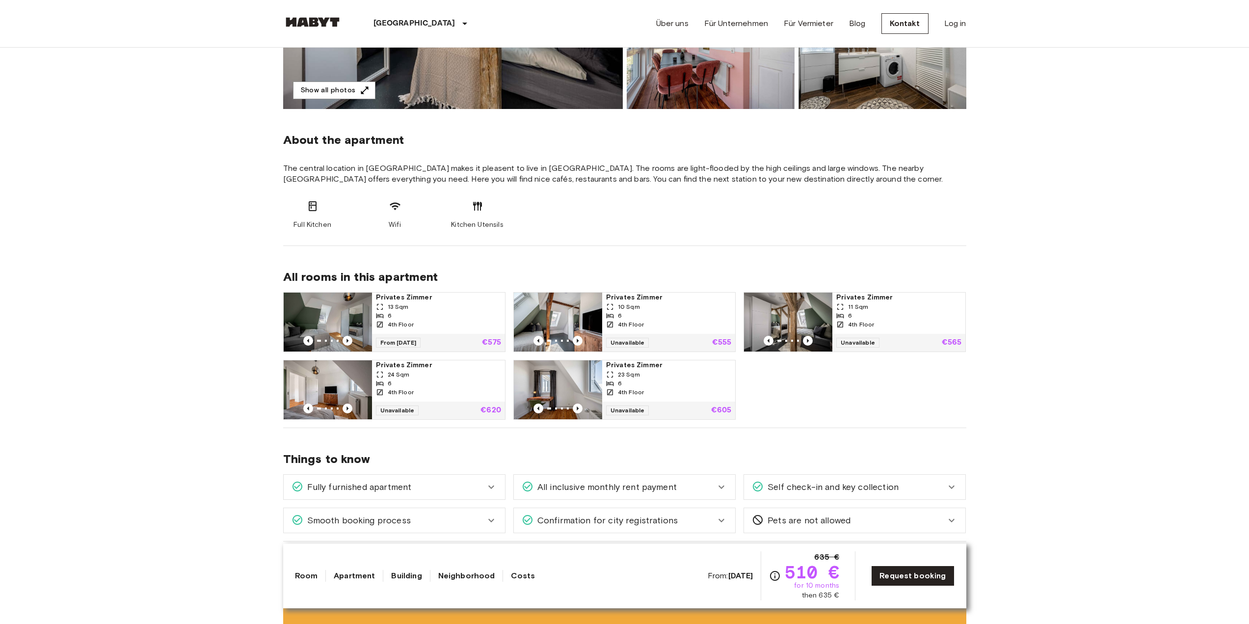
scroll to position [240, 0]
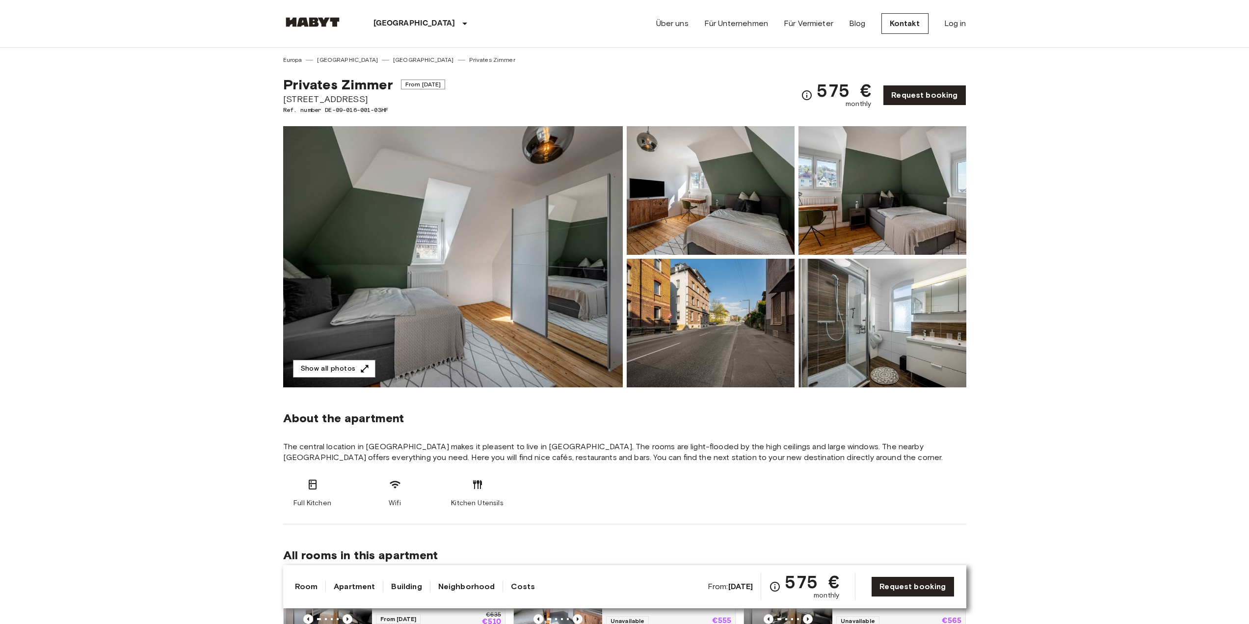
click at [482, 345] on img at bounding box center [453, 256] width 340 height 261
drag, startPoint x: 159, startPoint y: 177, endPoint x: 169, endPoint y: 176, distance: 9.8
